Goal: Check status

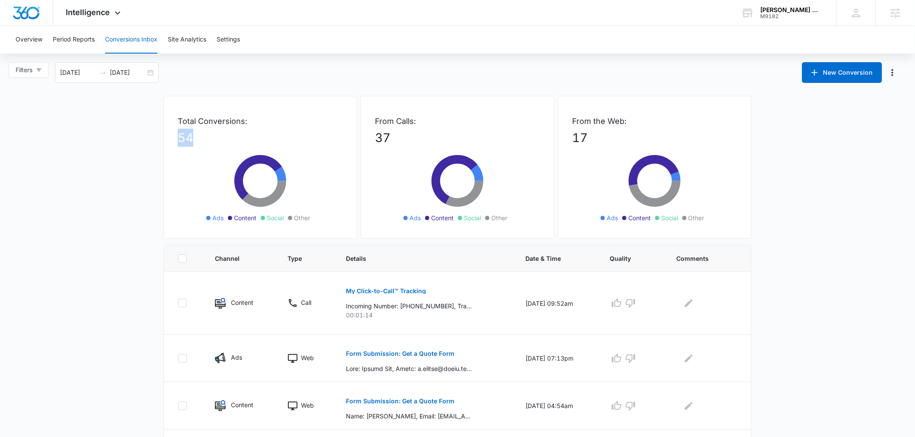
drag, startPoint x: 202, startPoint y: 138, endPoint x: 124, endPoint y: 137, distance: 78.2
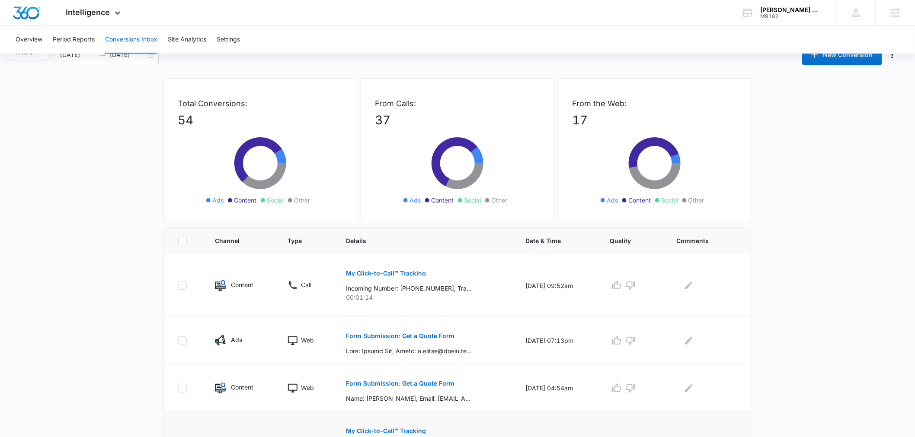
scroll to position [128, 0]
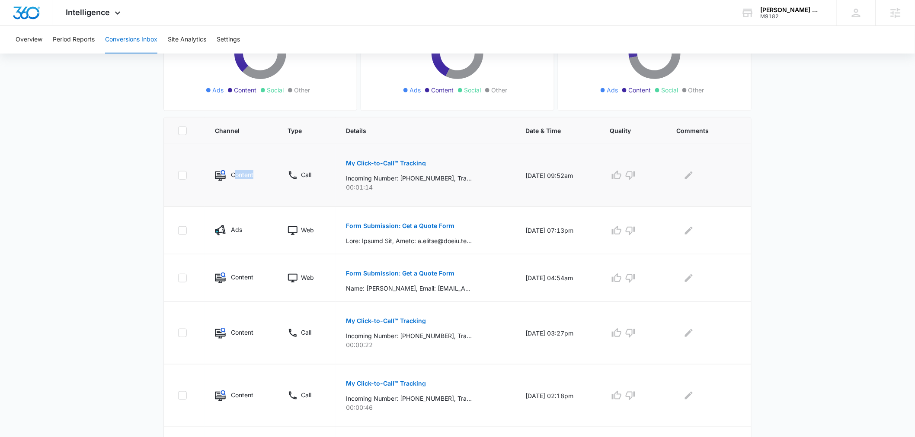
drag, startPoint x: 232, startPoint y: 173, endPoint x: 257, endPoint y: 171, distance: 25.1
click at [257, 171] on div "Content" at bounding box center [241, 175] width 52 height 11
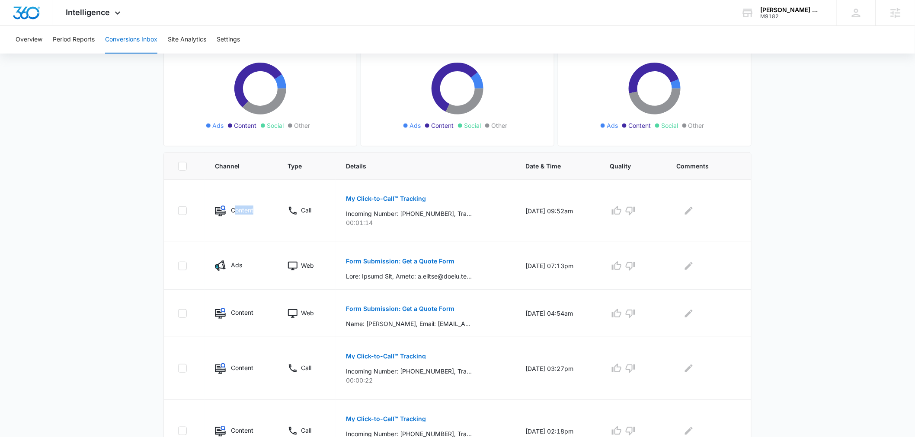
scroll to position [0, 0]
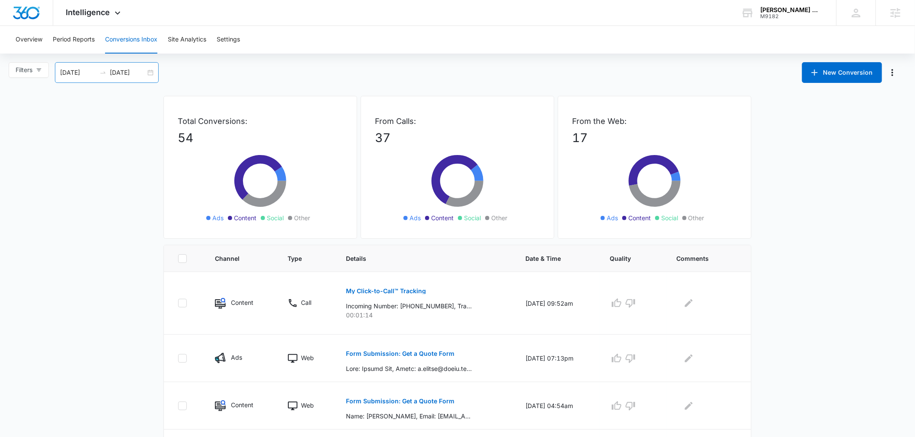
drag, startPoint x: 59, startPoint y: 71, endPoint x: 144, endPoint y: 73, distance: 84.7
click at [144, 73] on div "[DATE] [DATE]" at bounding box center [107, 72] width 104 height 21
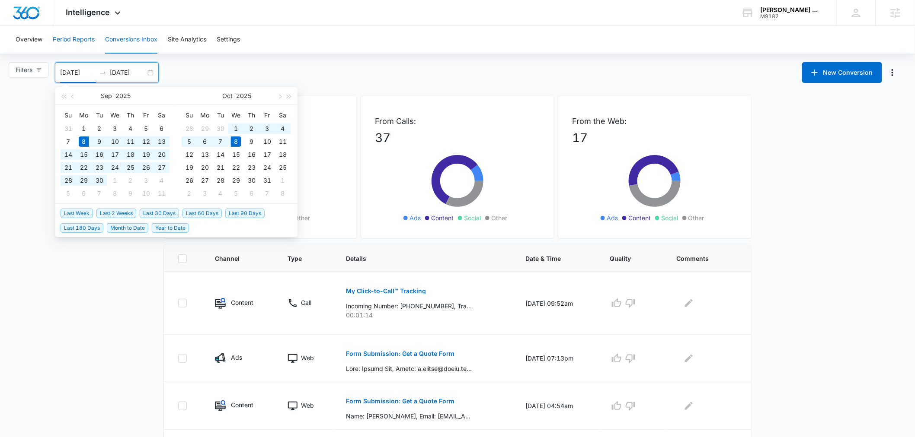
click at [63, 35] on button "Period Reports" at bounding box center [74, 40] width 42 height 28
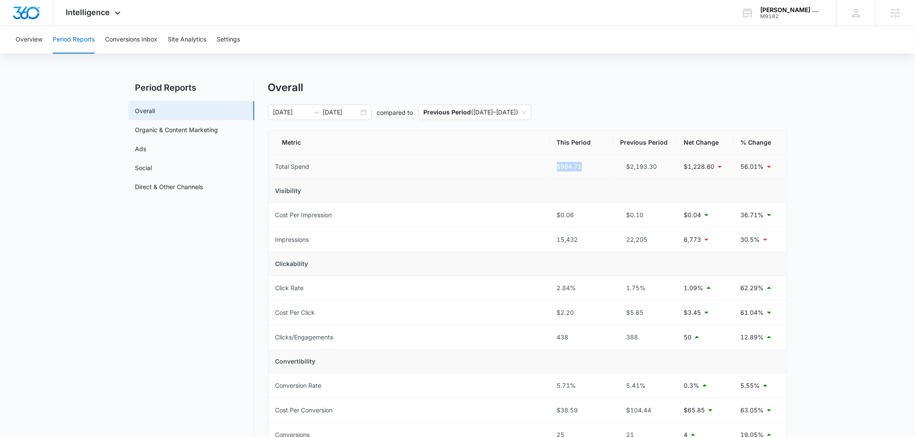
drag, startPoint x: 558, startPoint y: 166, endPoint x: 602, endPoint y: 169, distance: 43.8
click at [602, 169] on div "$964.71" at bounding box center [582, 167] width 50 height 10
click at [146, 41] on button "Conversions Inbox" at bounding box center [131, 40] width 52 height 28
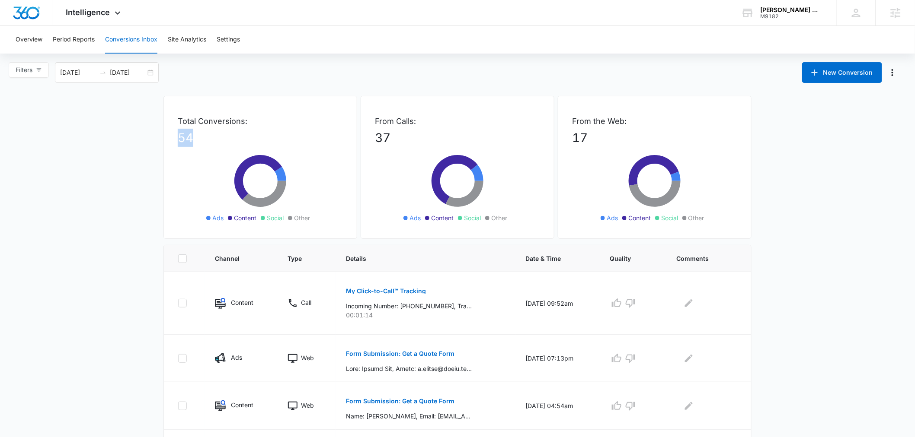
drag, startPoint x: 199, startPoint y: 137, endPoint x: 163, endPoint y: 138, distance: 35.5
click at [163, 138] on div "Total Conversions: 54 Ads Content Social Other" at bounding box center [260, 167] width 194 height 143
